Goal: Task Accomplishment & Management: Manage account settings

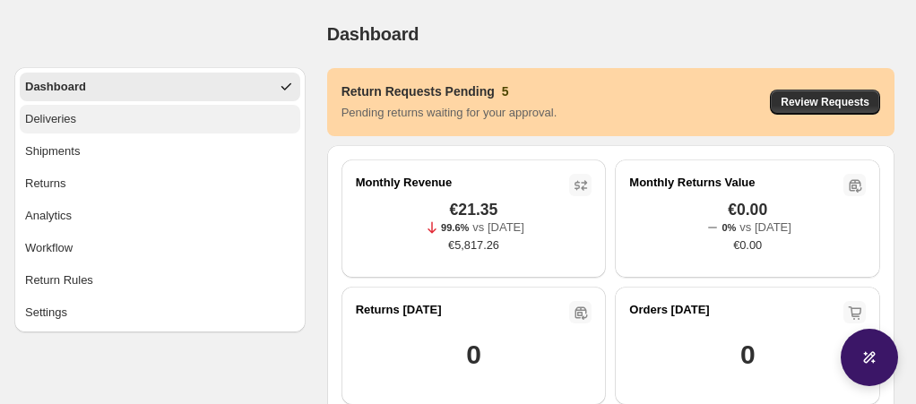
click at [167, 115] on button "Deliveries" at bounding box center [160, 119] width 281 height 29
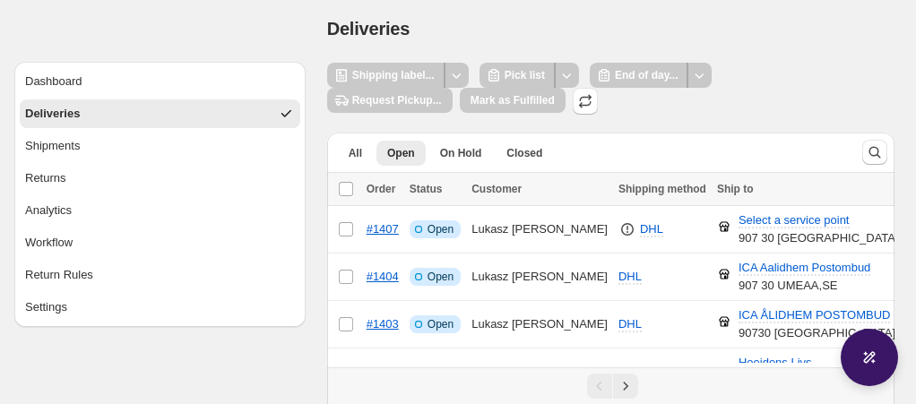
scroll to position [4, 0]
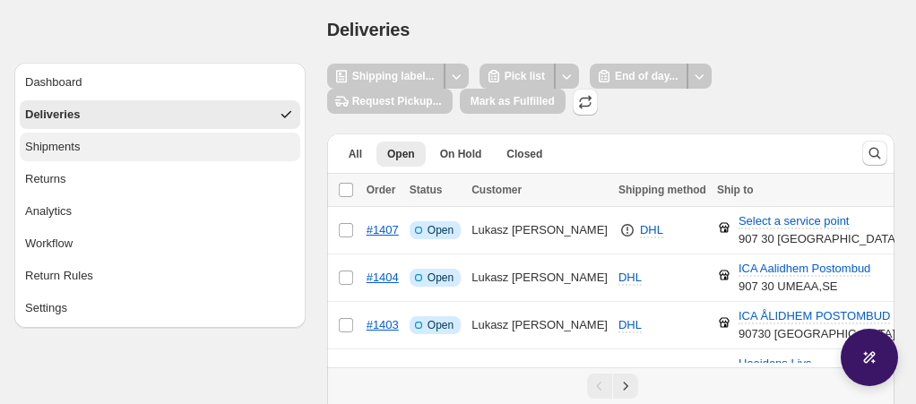
click at [76, 140] on span "Shipments" at bounding box center [52, 147] width 55 height 18
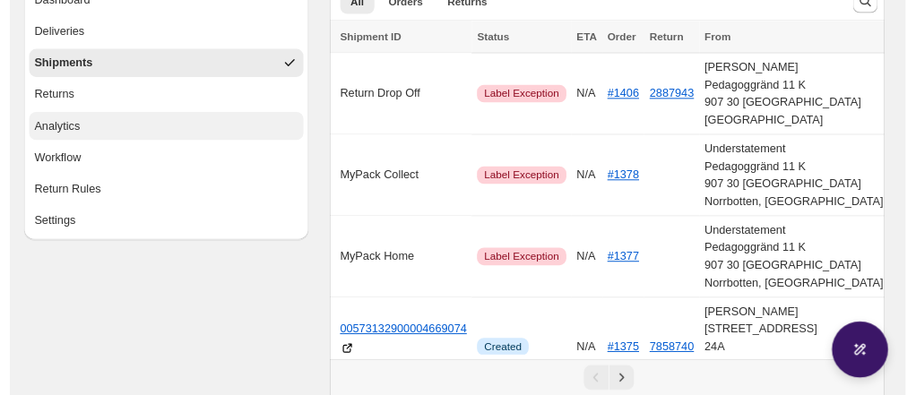
scroll to position [88, 0]
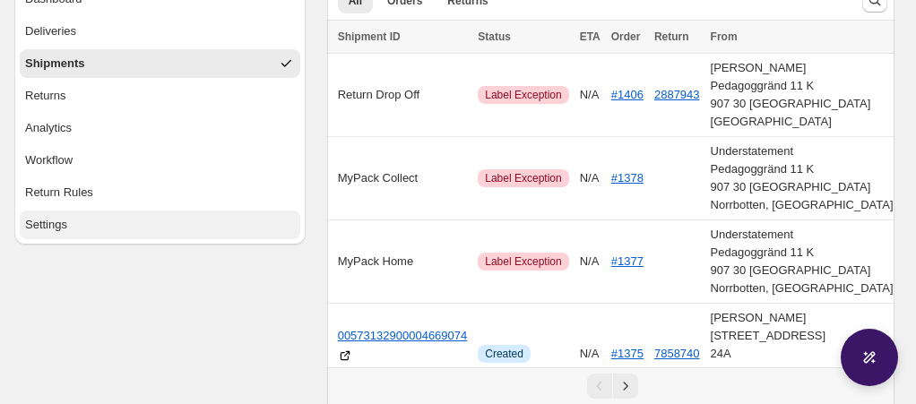
click at [95, 219] on button "Settings" at bounding box center [160, 225] width 281 height 29
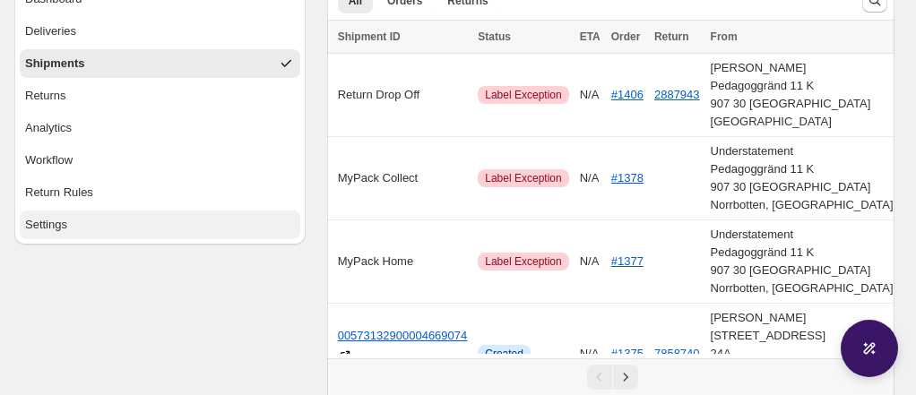
select select "********"
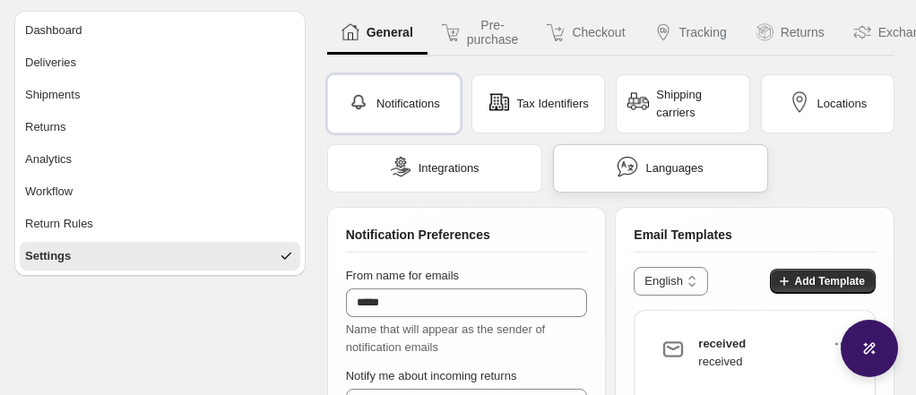
scroll to position [56, 0]
click at [678, 115] on span "Shipping carriers" at bounding box center [697, 105] width 82 height 36
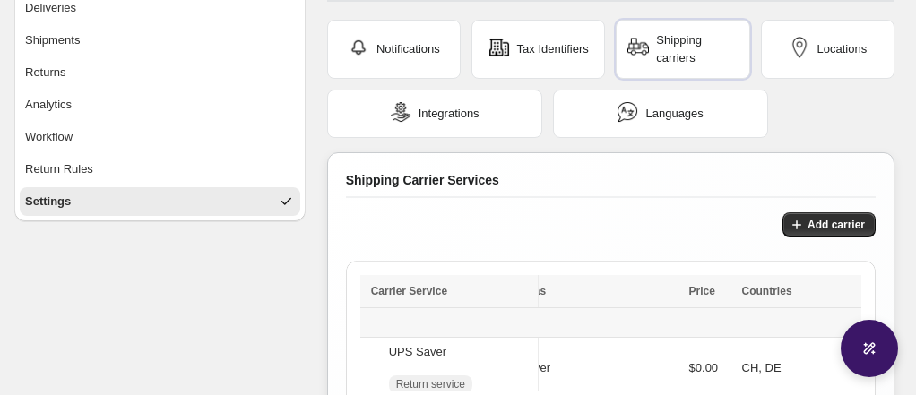
scroll to position [106, 0]
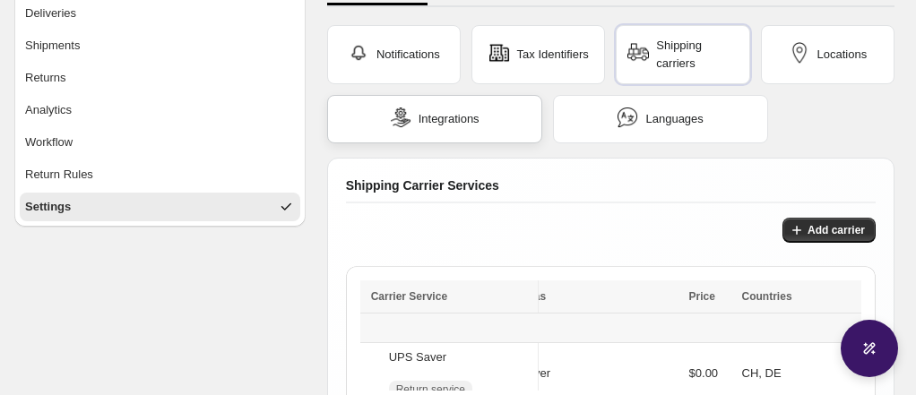
click at [474, 118] on span "Integrations" at bounding box center [449, 119] width 61 height 18
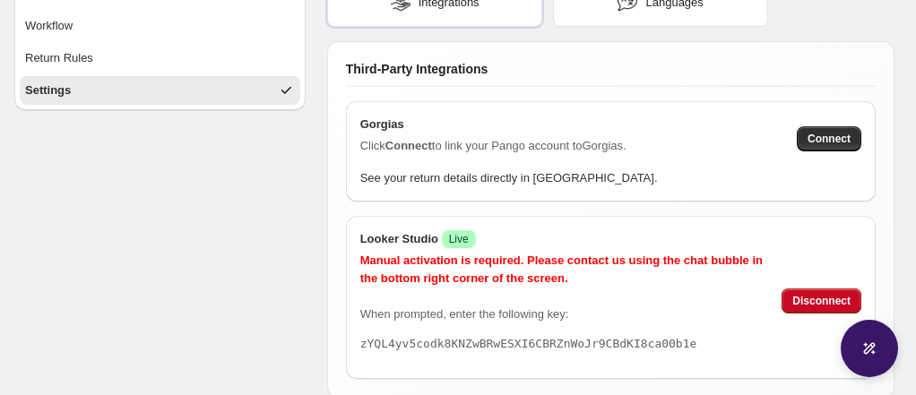
scroll to position [0, 57]
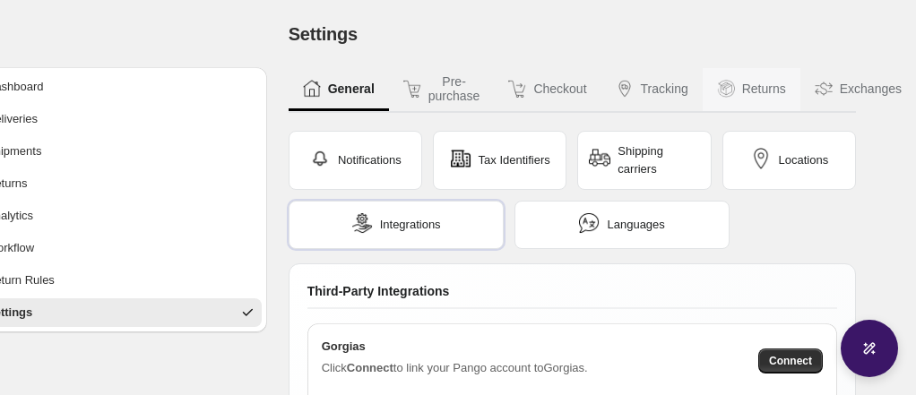
click at [771, 94] on button "Returns" at bounding box center [752, 89] width 98 height 43
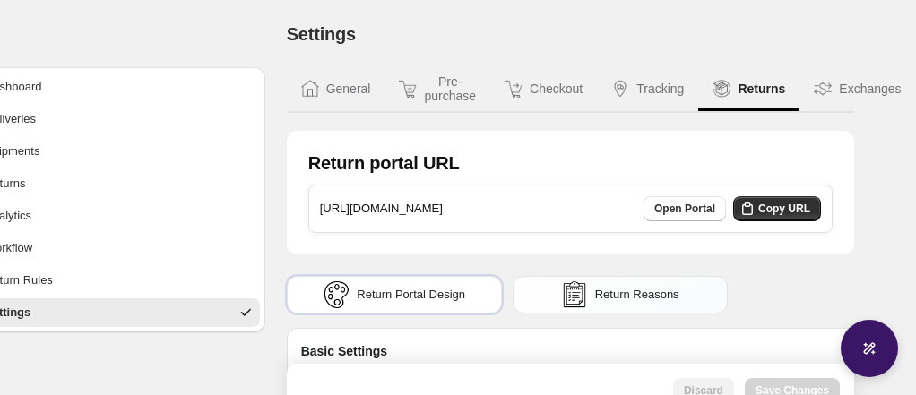
type input "**********"
select select "**********"
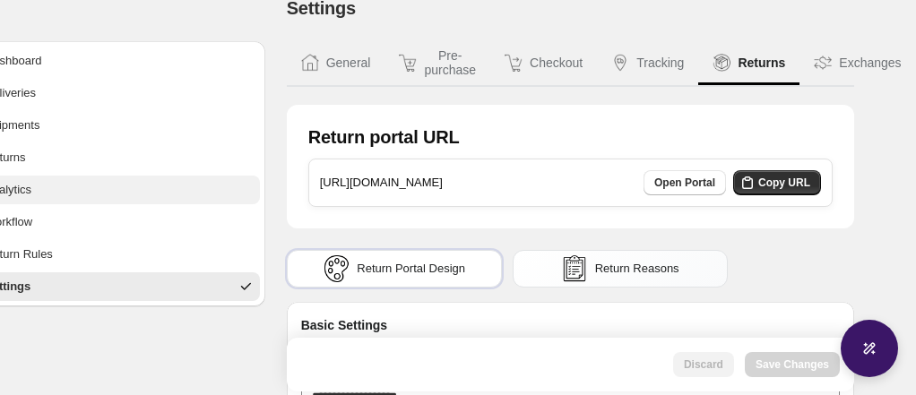
scroll to position [26, 0]
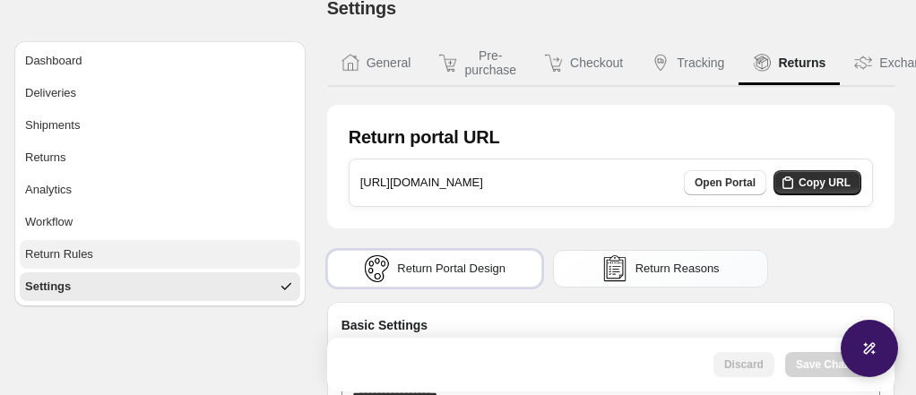
click at [82, 256] on span "Return Rules" at bounding box center [59, 255] width 68 height 18
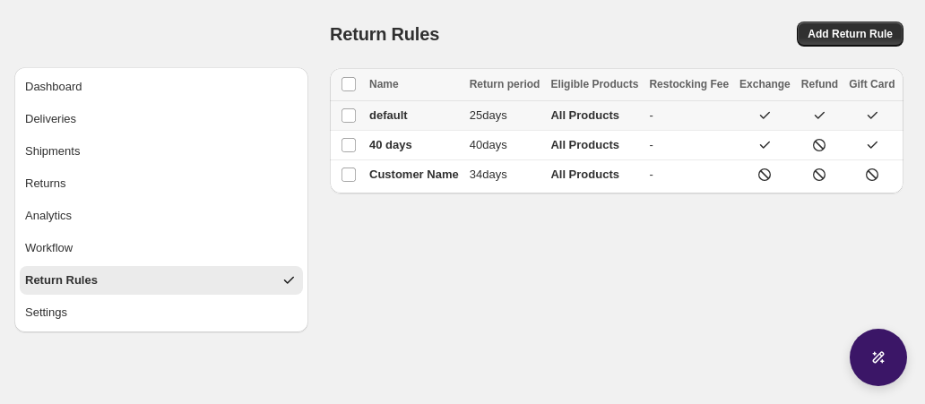
click at [455, 109] on td "default" at bounding box center [414, 116] width 100 height 30
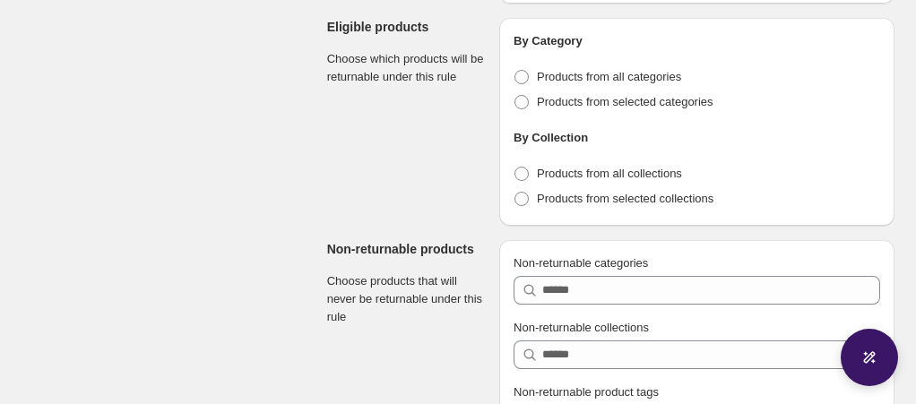
scroll to position [1732, 0]
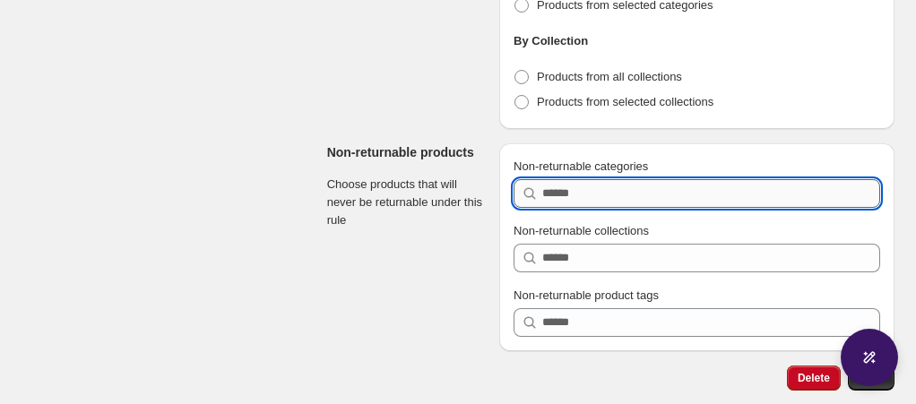
click at [607, 194] on input "Non-returnable categories" at bounding box center [711, 193] width 338 height 29
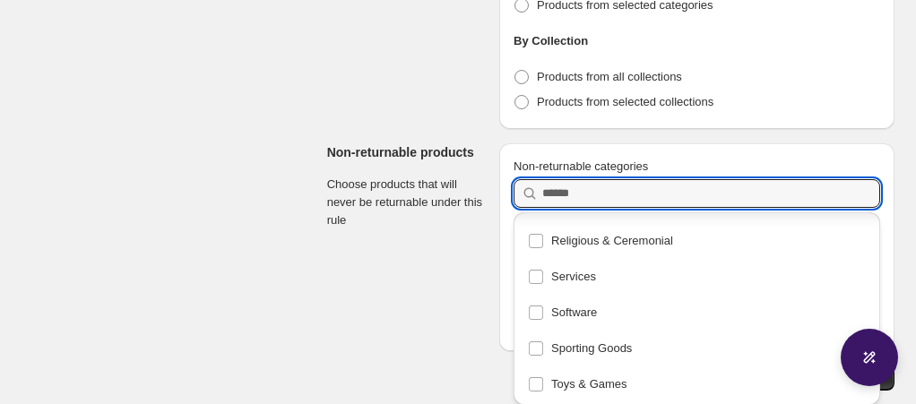
scroll to position [715, 0]
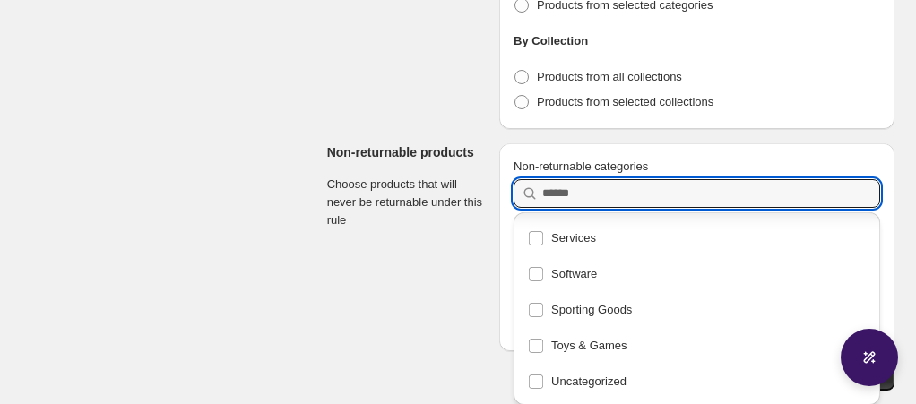
click at [369, 293] on section "Non-returnable products Choose products that will never be returnable under thi…" at bounding box center [406, 247] width 158 height 208
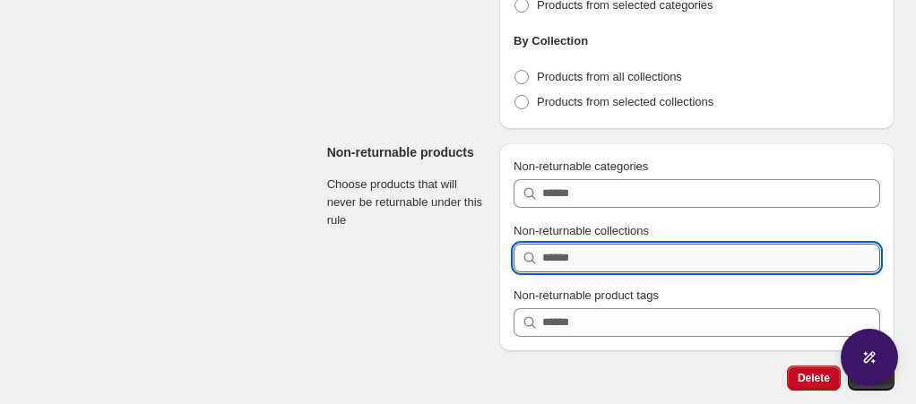
click at [603, 257] on input "Non-returnable collections" at bounding box center [711, 258] width 338 height 29
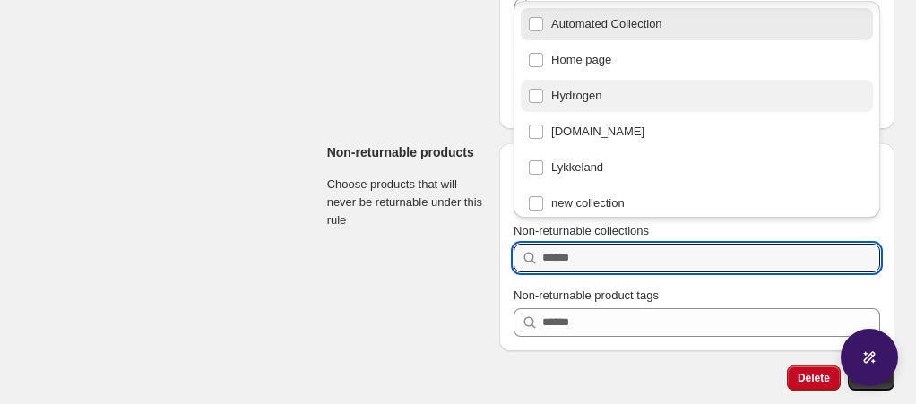
scroll to position [80, 0]
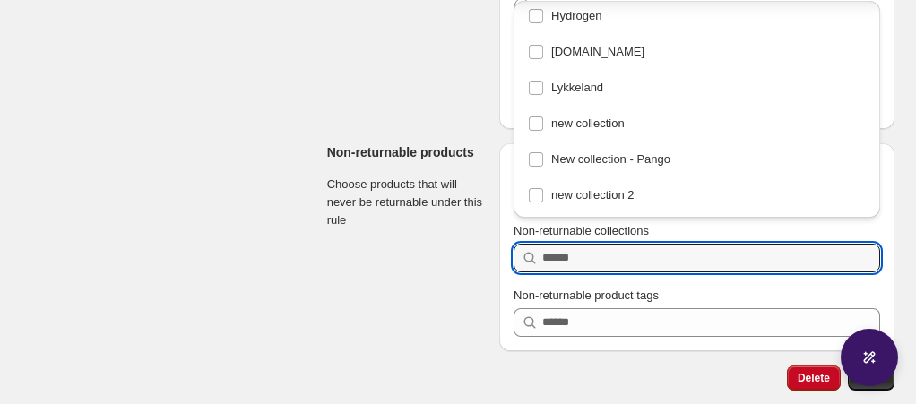
click at [384, 302] on section "Non-returnable products Choose products that will never be returnable under thi…" at bounding box center [406, 247] width 158 height 208
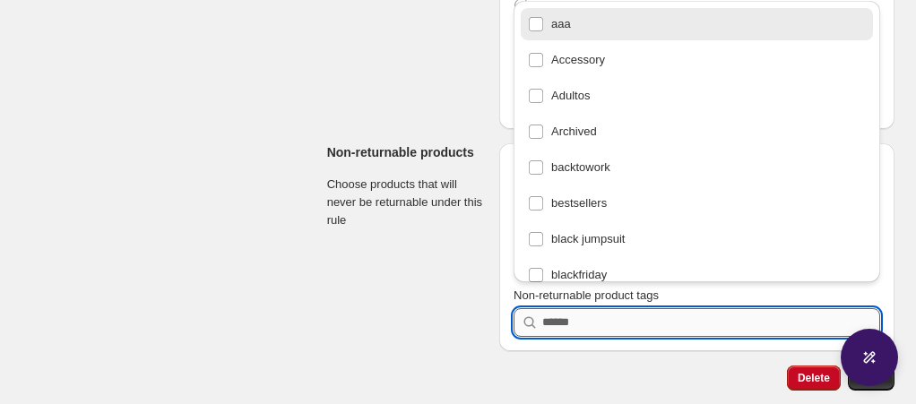
click at [579, 326] on input "Non-returnable product tags" at bounding box center [711, 322] width 338 height 29
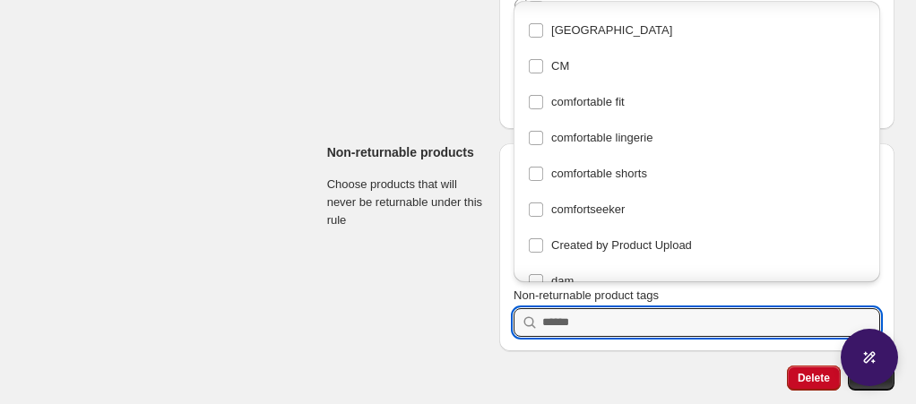
scroll to position [361, 0]
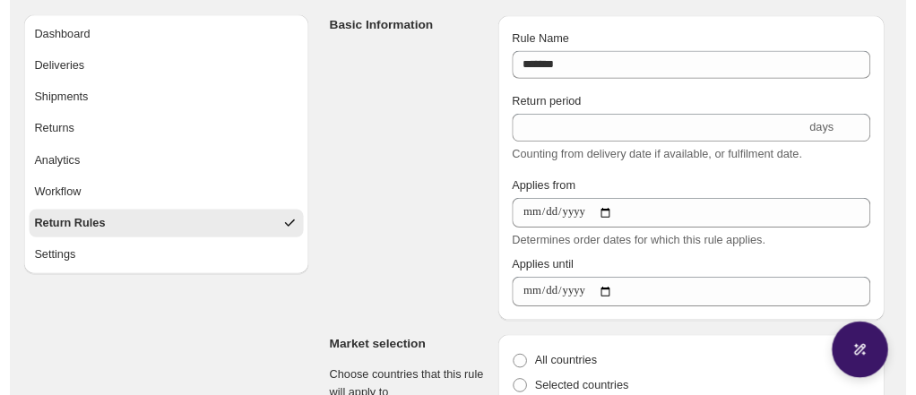
scroll to position [0, 0]
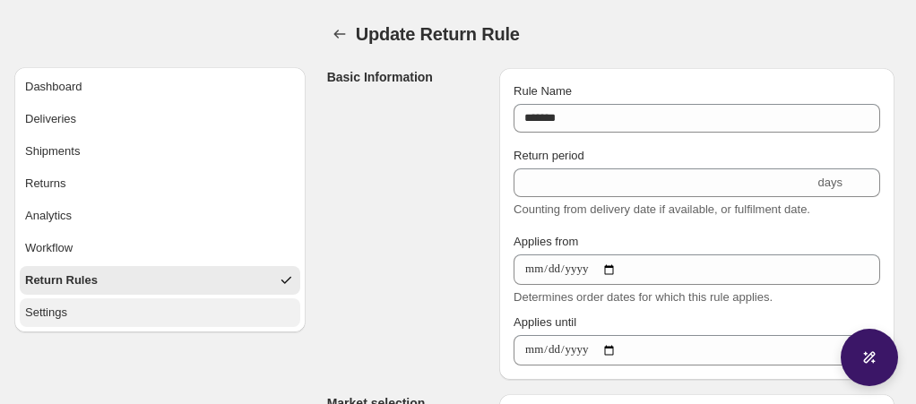
click at [60, 309] on span "Settings" at bounding box center [46, 313] width 42 height 18
select select "********"
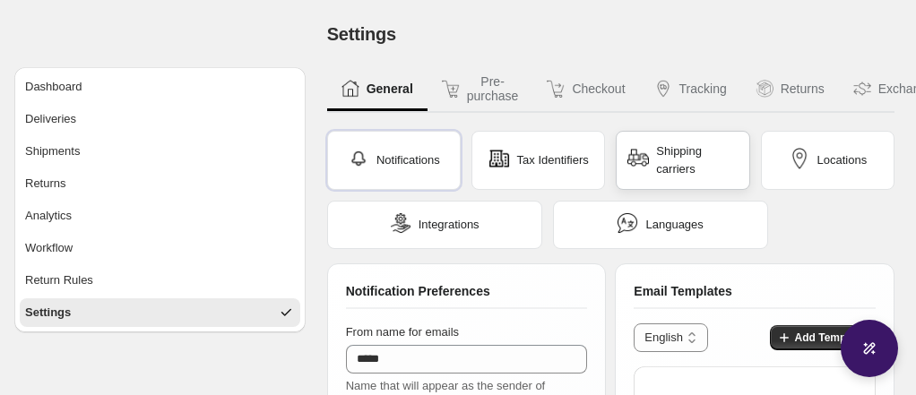
click at [674, 178] on div "Shipping carriers" at bounding box center [683, 160] width 134 height 59
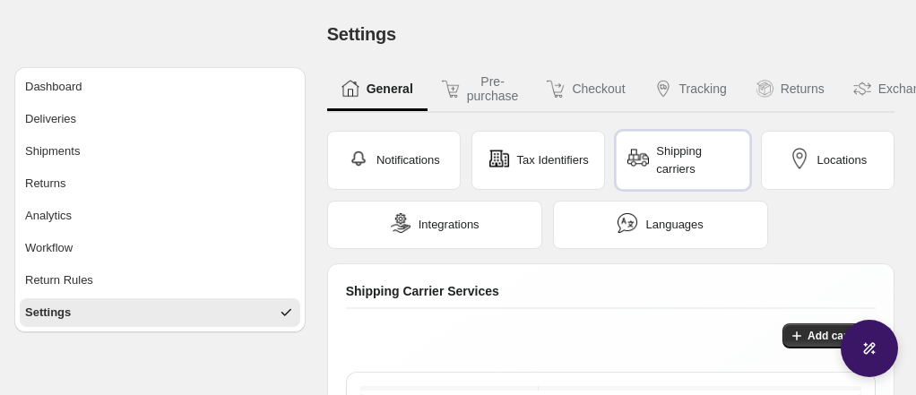
click at [420, 235] on div "Integrations" at bounding box center [435, 224] width 90 height 25
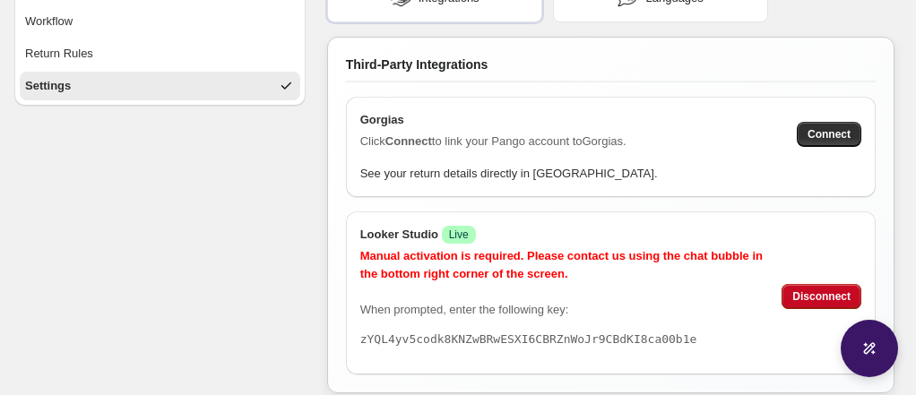
scroll to position [250, 0]
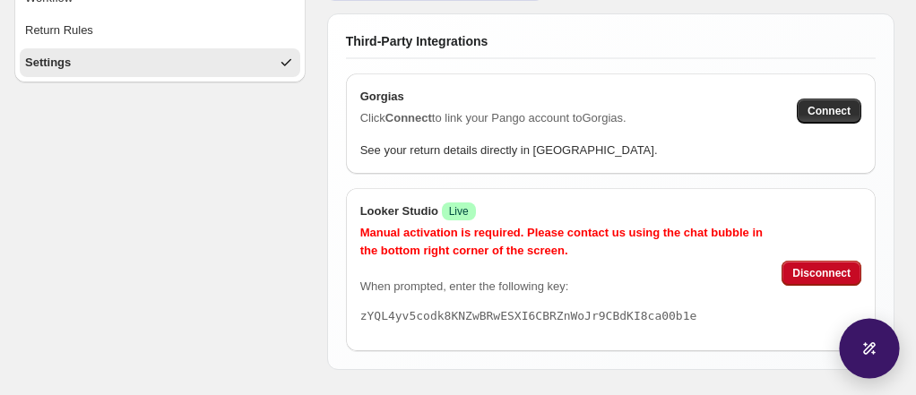
click at [852, 353] on div at bounding box center [869, 348] width 60 height 60
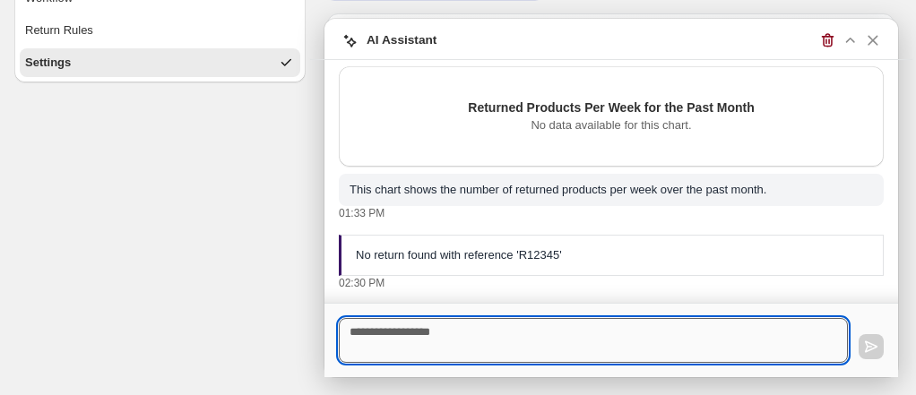
click at [531, 328] on textarea at bounding box center [593, 340] width 509 height 45
click at [587, 335] on textarea "**********" at bounding box center [593, 340] width 509 height 45
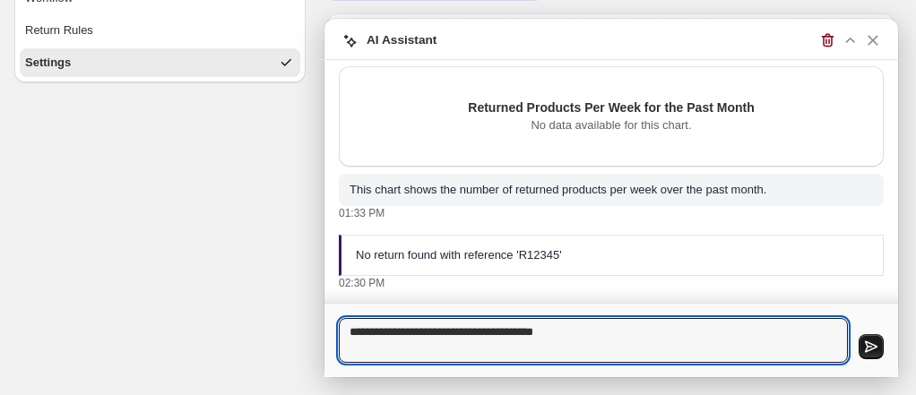
type textarea "**********"
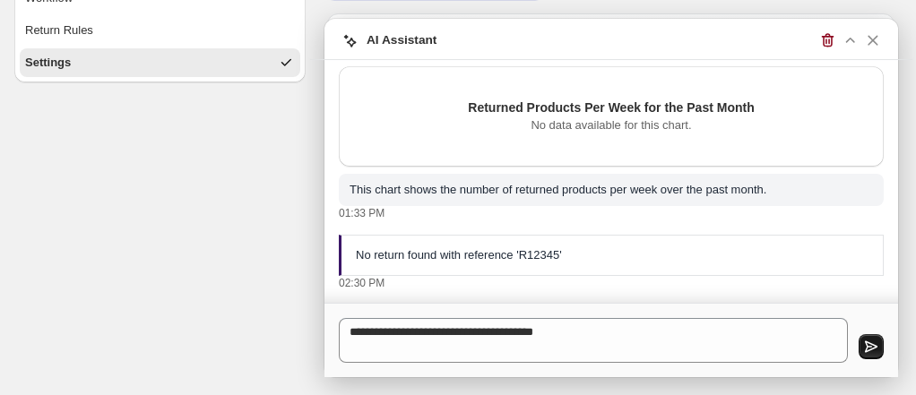
click at [877, 349] on icon "button" at bounding box center [872, 347] width 18 height 18
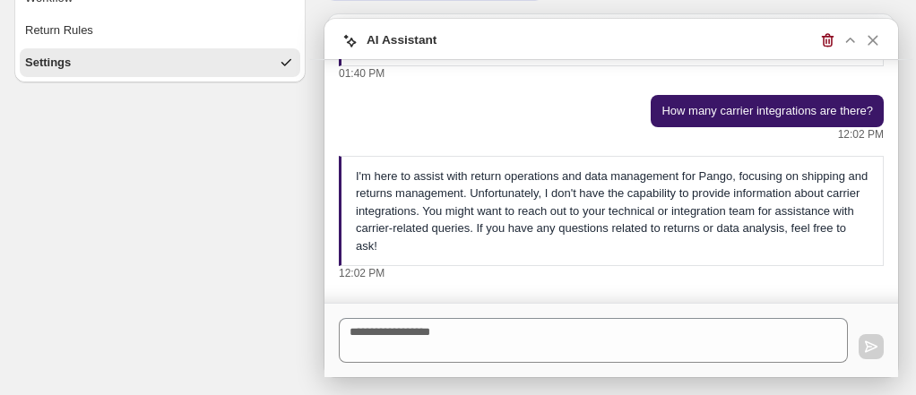
scroll to position [1262, 0]
click at [845, 42] on icon "button" at bounding box center [850, 40] width 19 height 19
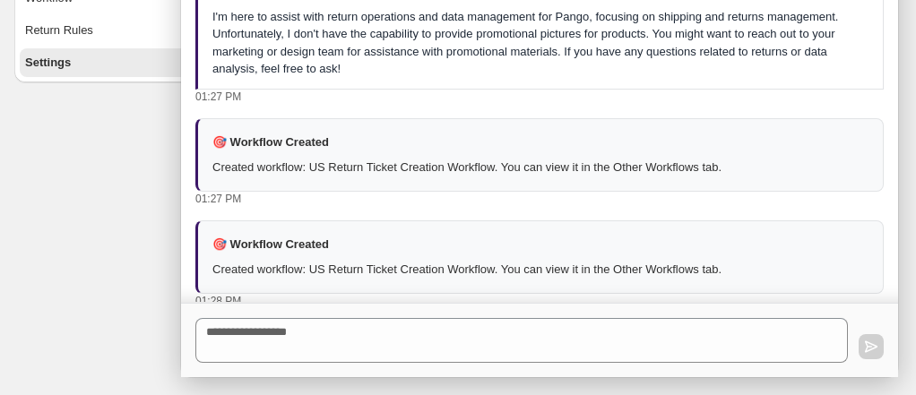
scroll to position [359, 0]
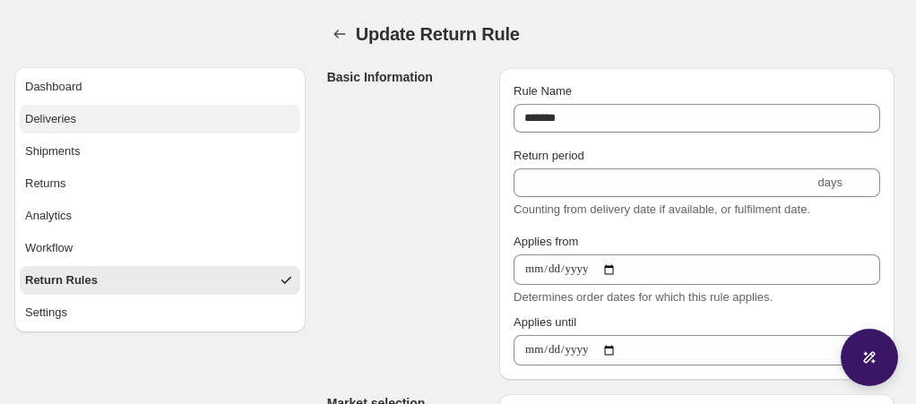
click at [76, 133] on button "Deliveries" at bounding box center [160, 119] width 281 height 29
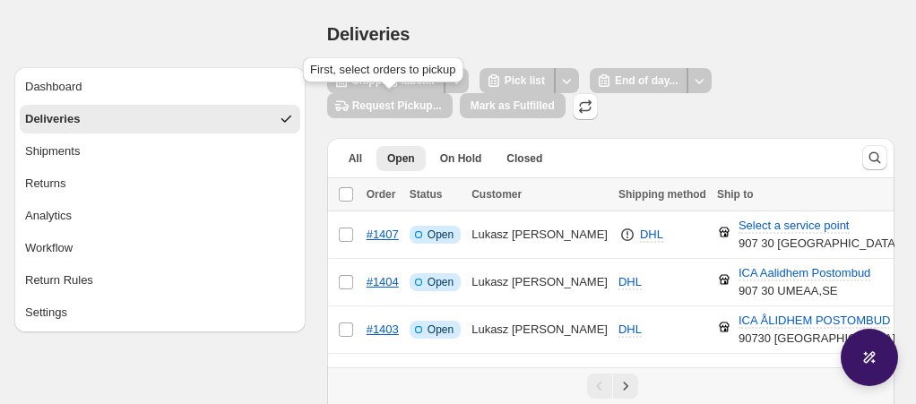
click at [411, 105] on span "Request Pickup..." at bounding box center [390, 106] width 126 height 27
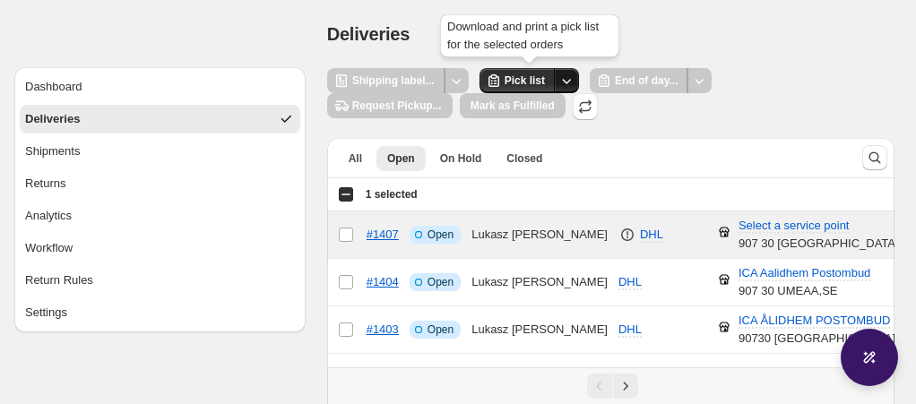
click at [568, 76] on icon "Other actions" at bounding box center [567, 81] width 18 height 18
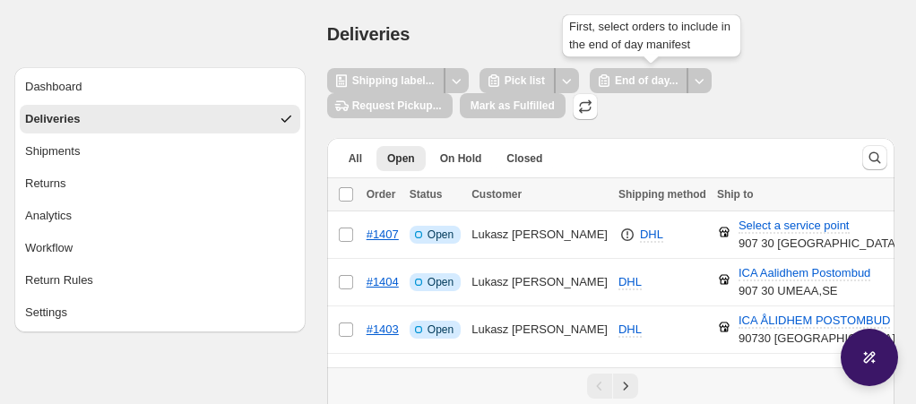
click at [710, 86] on div at bounding box center [700, 80] width 24 height 25
click at [390, 108] on span "Request Pickup..." at bounding box center [390, 106] width 126 height 27
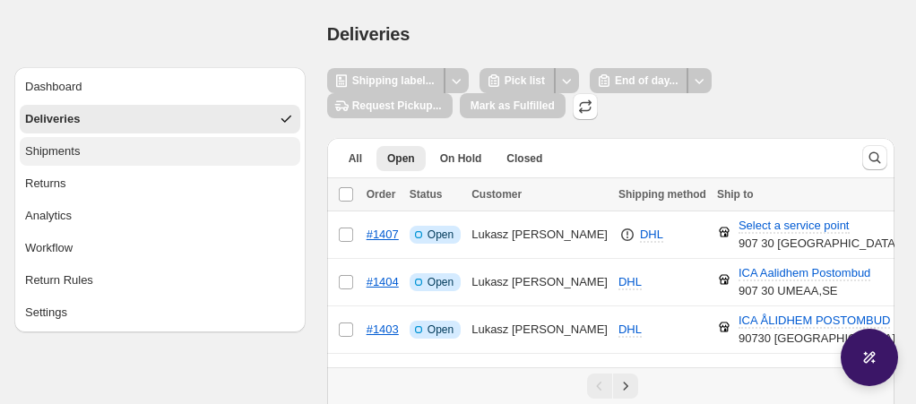
click at [111, 160] on button "Shipments" at bounding box center [160, 151] width 281 height 29
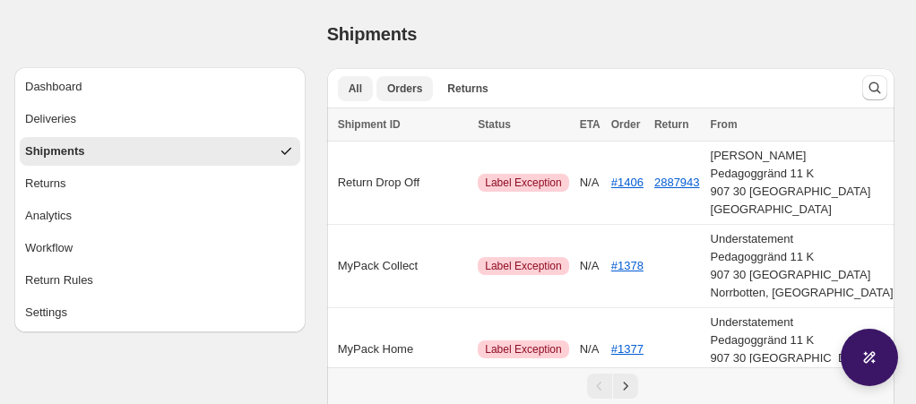
click at [419, 96] on button "Orders" at bounding box center [405, 88] width 56 height 25
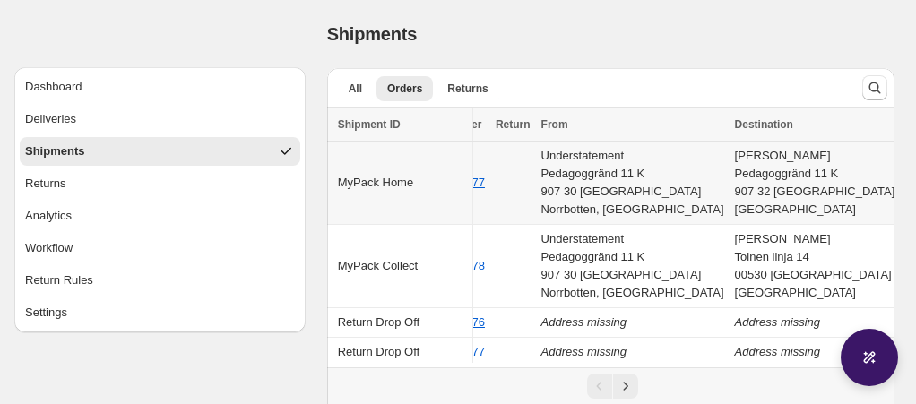
scroll to position [0, 160]
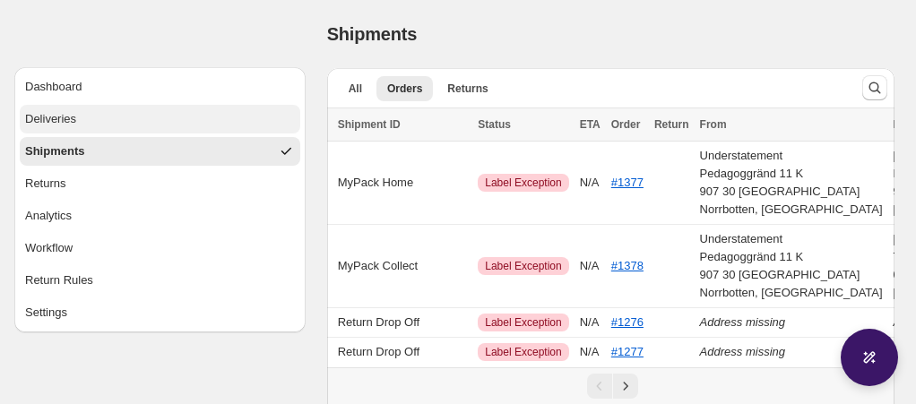
click at [106, 124] on button "Deliveries" at bounding box center [160, 119] width 281 height 29
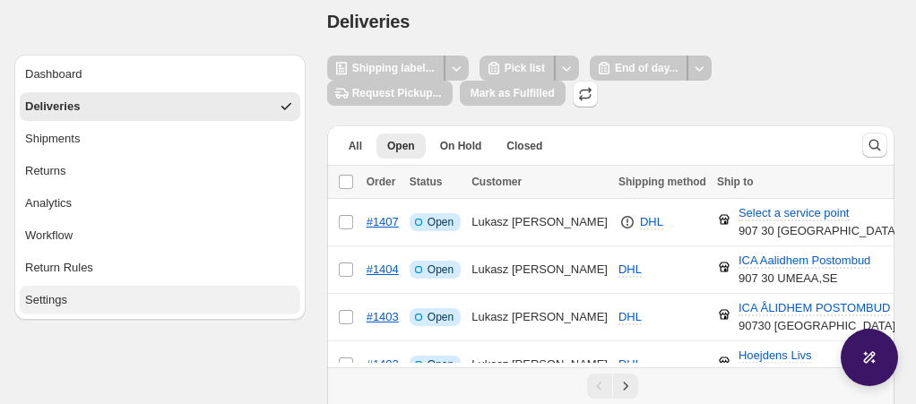
click at [81, 292] on button "Settings" at bounding box center [160, 300] width 281 height 29
select select "********"
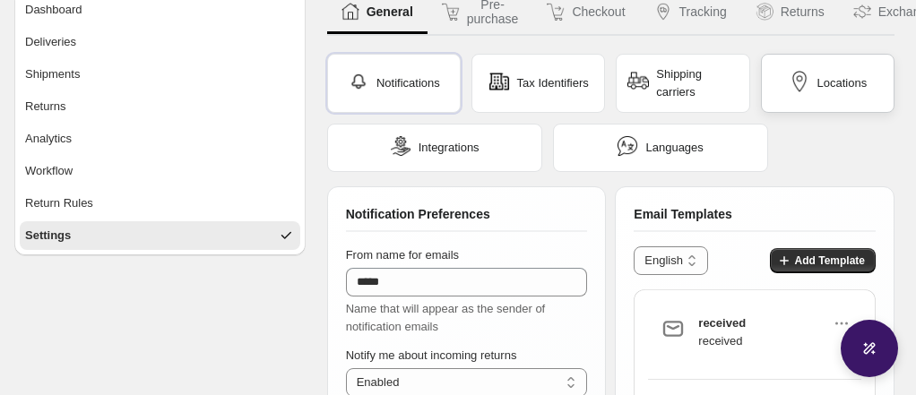
click at [870, 87] on div "Locations" at bounding box center [828, 83] width 134 height 59
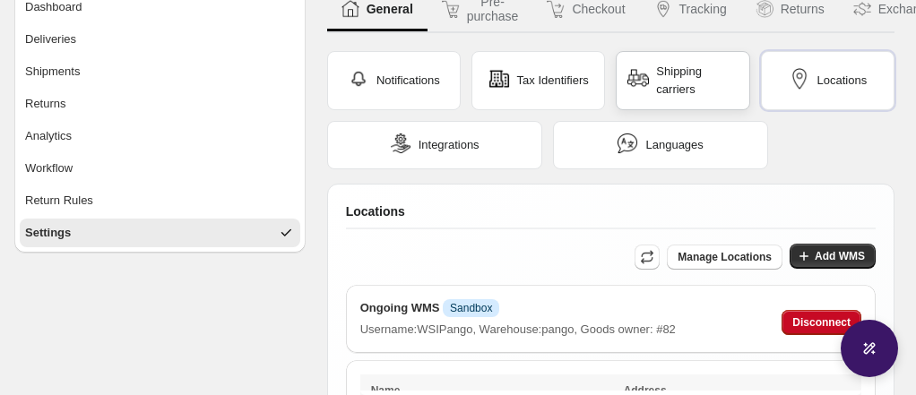
click at [690, 81] on span "Shipping carriers" at bounding box center [697, 81] width 82 height 36
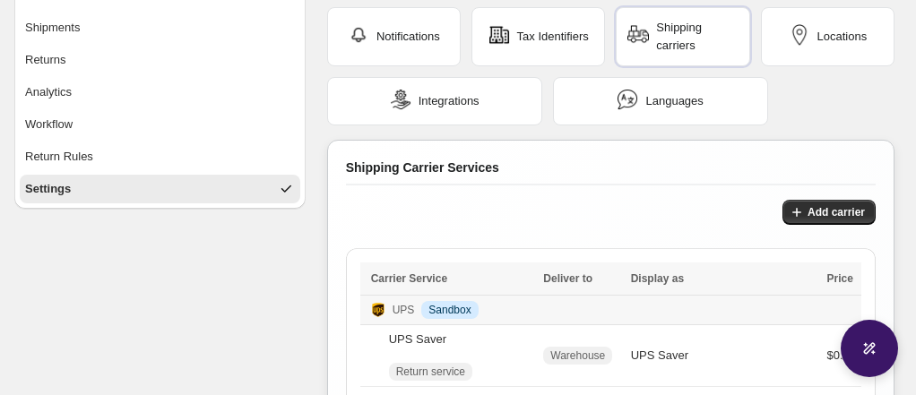
scroll to position [129, 0]
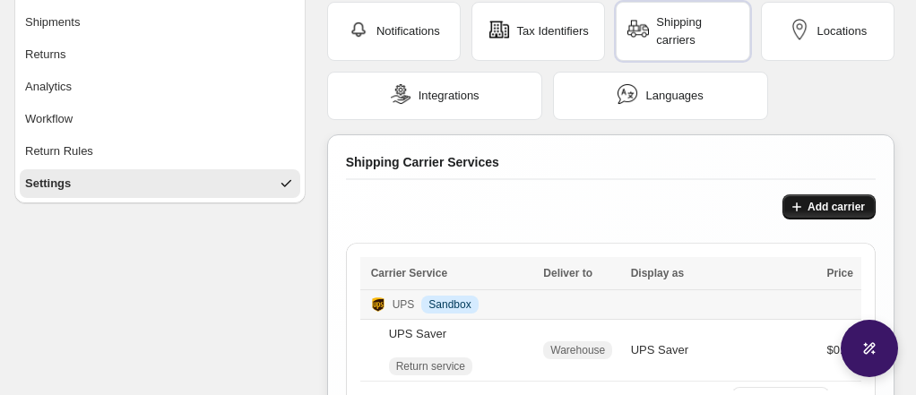
click at [796, 207] on icon "button" at bounding box center [797, 207] width 9 height 9
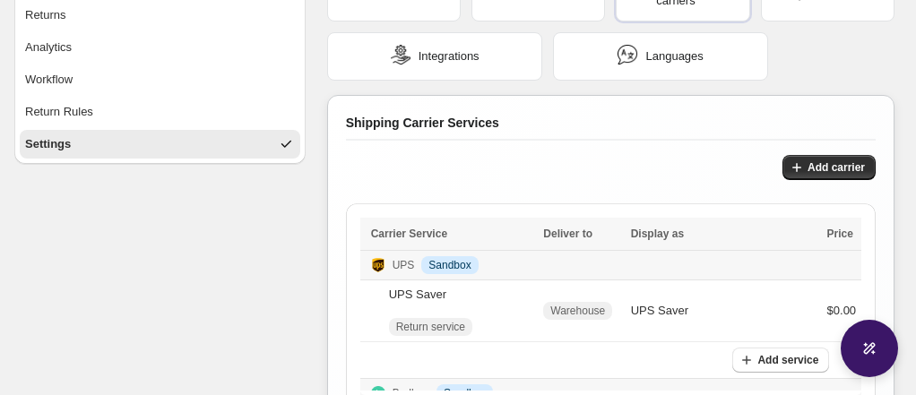
scroll to position [170, 0]
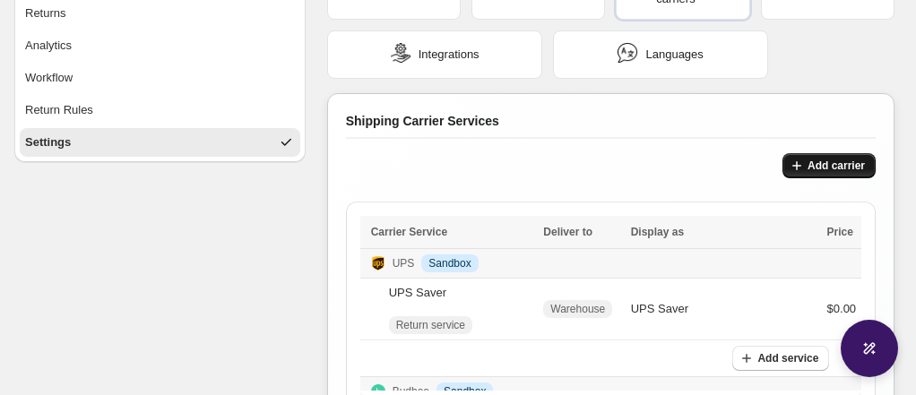
click at [823, 170] on span "Add carrier" at bounding box center [836, 166] width 57 height 14
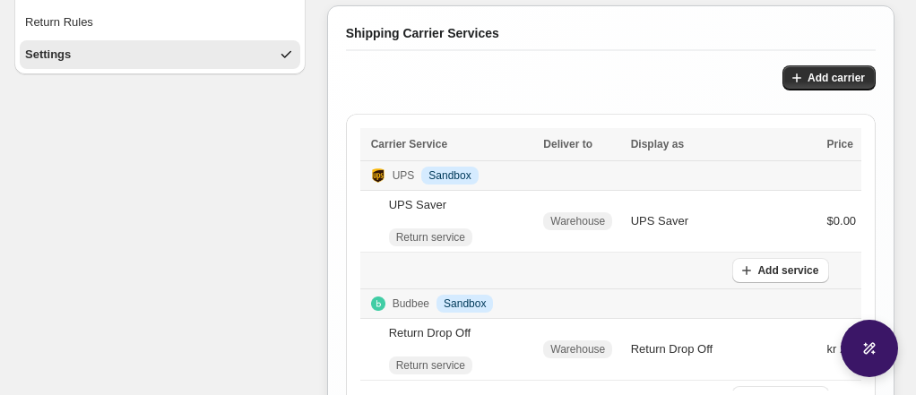
scroll to position [256, 0]
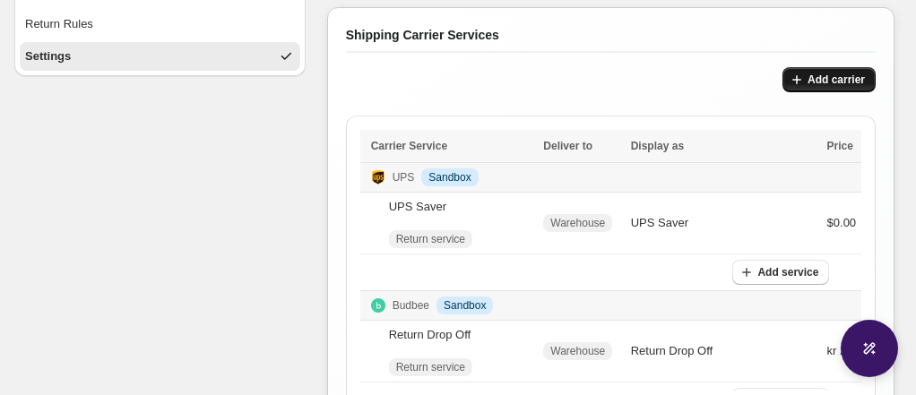
click at [838, 78] on span "Add carrier" at bounding box center [836, 80] width 57 height 14
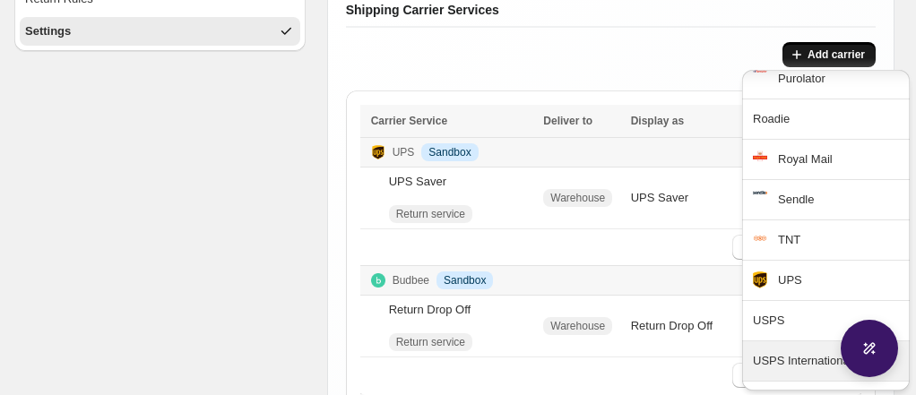
scroll to position [1241, 0]
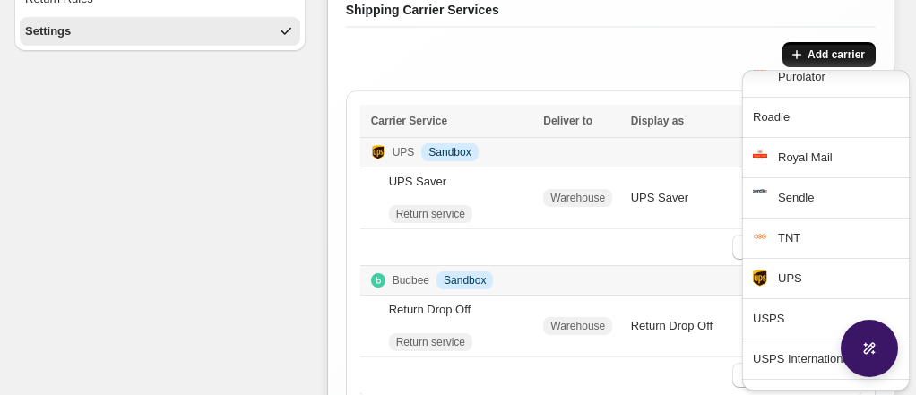
click at [732, 48] on div "Add carrier" at bounding box center [611, 55] width 530 height 27
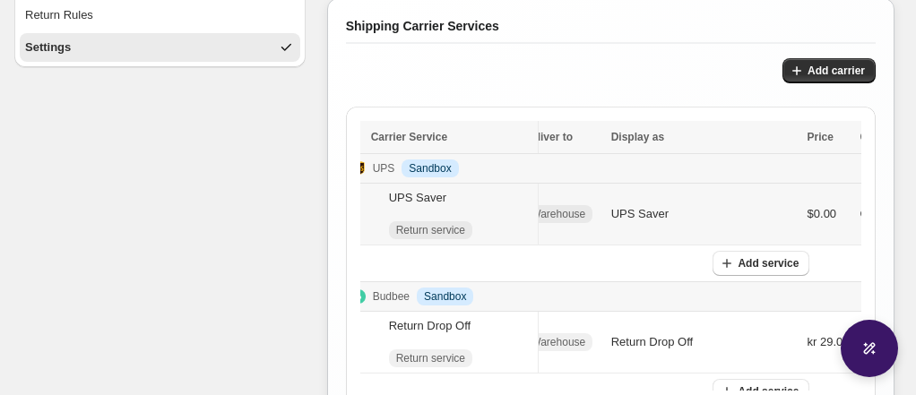
scroll to position [0, 22]
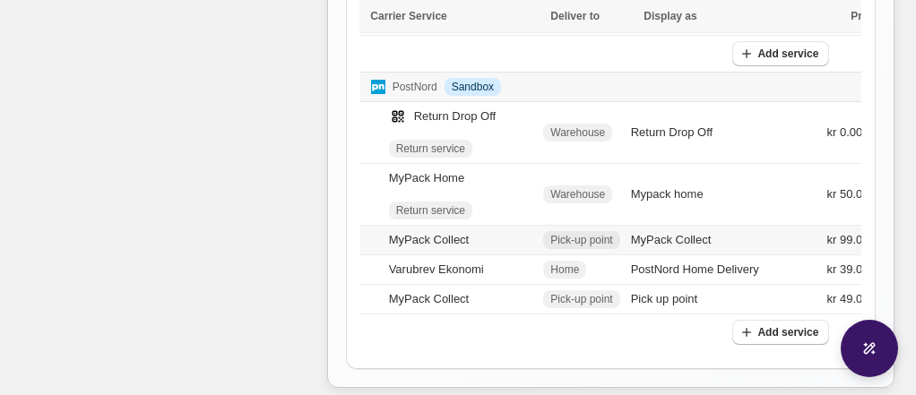
click at [610, 240] on span "Pick-up point" at bounding box center [582, 240] width 62 height 14
